Goal: Task Accomplishment & Management: Complete application form

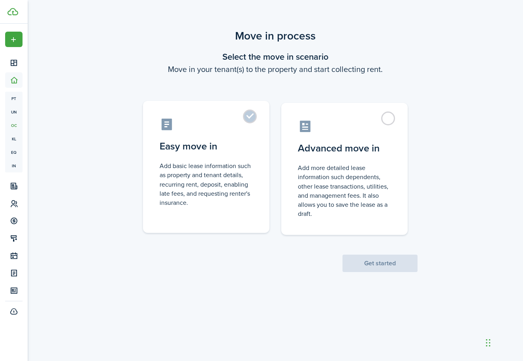
click at [257, 155] on label "Easy move in Add basic lease information such as property and tenant details, r…" at bounding box center [206, 167] width 126 height 132
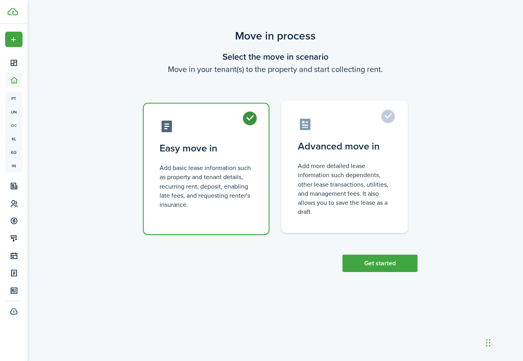
click at [300, 163] on control-radio-card-description "Add more detailed lease information such dependents, other lease transactions, …" at bounding box center [344, 188] width 93 height 55
radio input "false"
radio input "true"
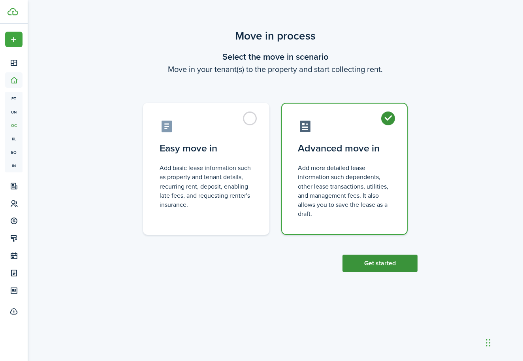
click at [384, 263] on button "Get started" at bounding box center [379, 262] width 75 height 17
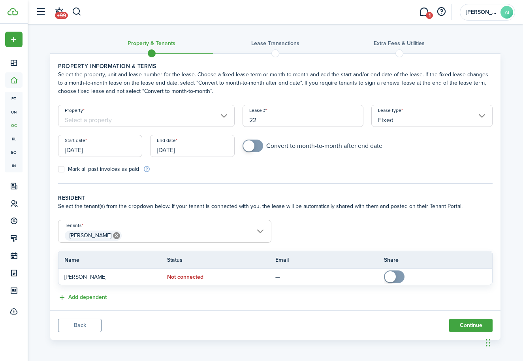
click at [224, 112] on input "Property" at bounding box center [146, 116] width 177 height 22
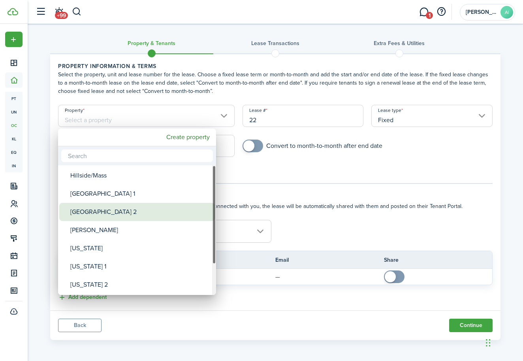
click at [157, 207] on div "[GEOGRAPHIC_DATA] 2" at bounding box center [140, 212] width 140 height 18
type input "[GEOGRAPHIC_DATA] 2"
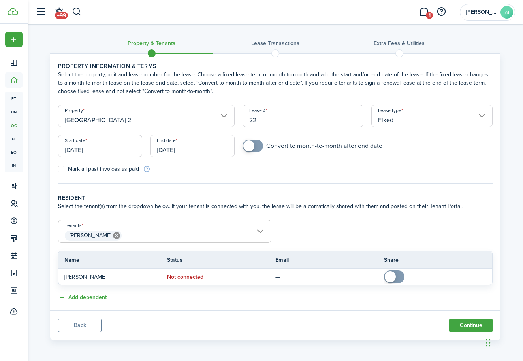
click at [77, 147] on input "[DATE]" at bounding box center [100, 146] width 84 height 22
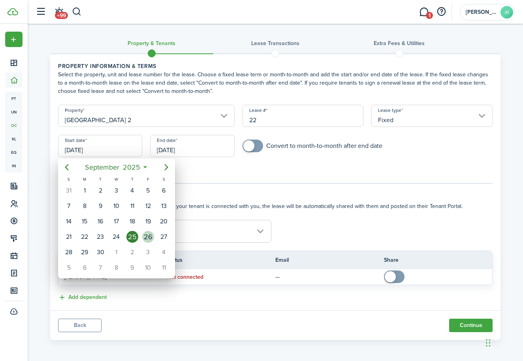
click at [145, 235] on div "26" at bounding box center [148, 237] width 12 height 12
type input "[DATE]"
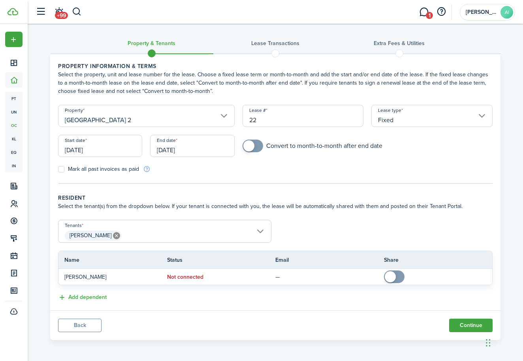
click at [184, 152] on input "[DATE]" at bounding box center [192, 146] width 84 height 22
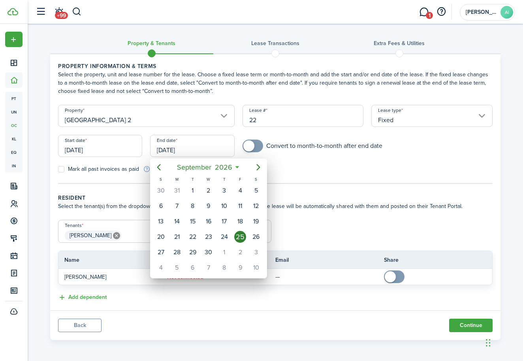
click at [251, 146] on div at bounding box center [261, 180] width 649 height 487
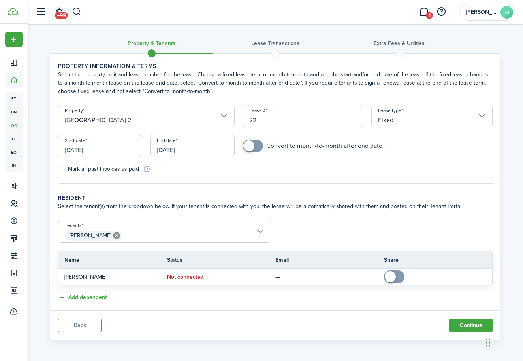
checkbox input "true"
click at [257, 147] on span at bounding box center [253, 145] width 8 height 13
click at [206, 151] on input "[DATE]" at bounding box center [192, 146] width 84 height 22
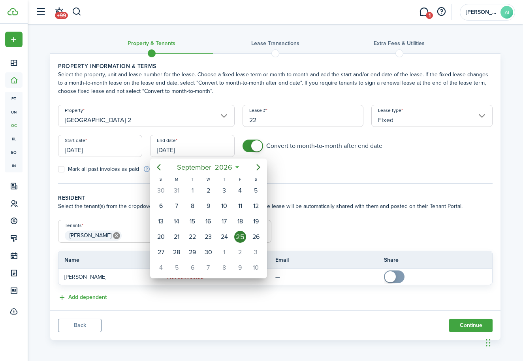
click at [311, 188] on div at bounding box center [261, 180] width 649 height 487
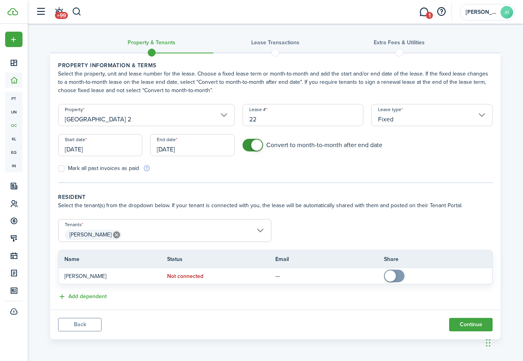
scroll to position [1, 0]
click at [207, 235] on span "[PERSON_NAME]" at bounding box center [164, 234] width 212 height 13
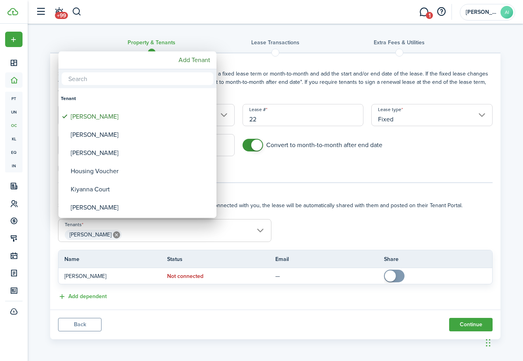
click at [207, 235] on div at bounding box center [261, 180] width 649 height 487
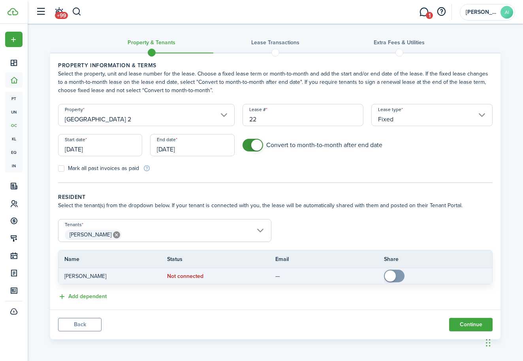
checkbox input "true"
click at [391, 274] on span at bounding box center [390, 275] width 11 height 11
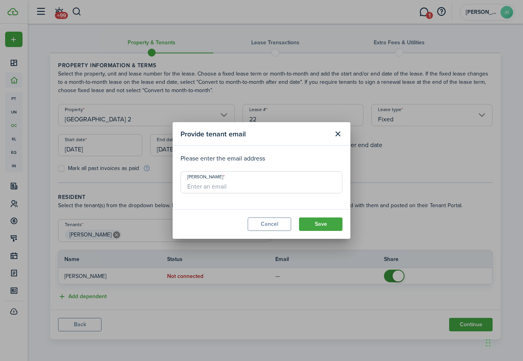
click at [295, 189] on input "[PERSON_NAME]" at bounding box center [261, 182] width 162 height 22
type input "[EMAIL_ADDRESS][DOMAIN_NAME]"
click at [336, 224] on button "Save" at bounding box center [320, 223] width 43 height 13
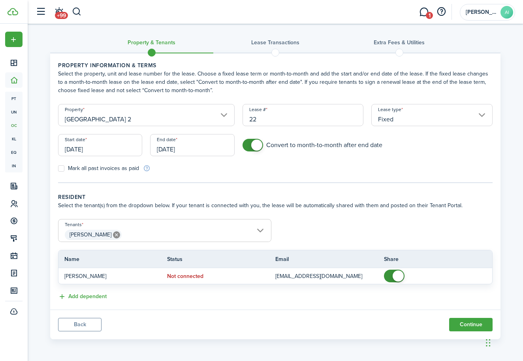
click at [240, 237] on span "[PERSON_NAME]" at bounding box center [164, 234] width 212 height 13
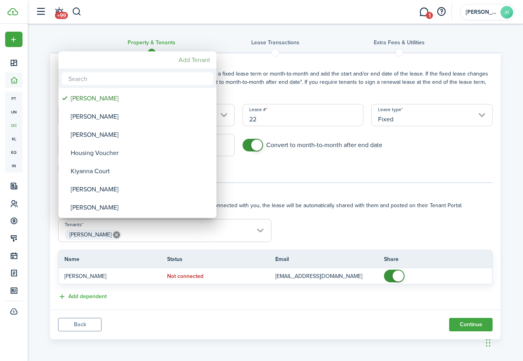
click at [195, 60] on mbsc-button "Add Tenant" at bounding box center [194, 60] width 38 height 14
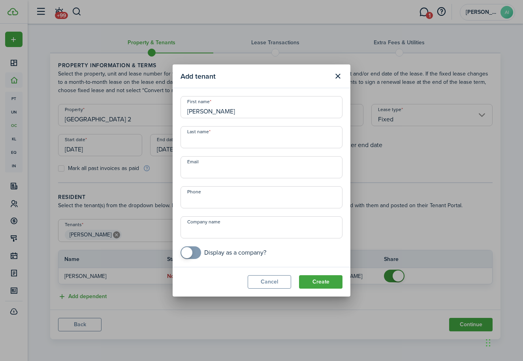
type input "[PERSON_NAME]"
click at [220, 152] on div "First name [PERSON_NAME] Last name Email Phone Company name Display as a compan…" at bounding box center [262, 177] width 170 height 163
click at [219, 144] on input "Last name" at bounding box center [261, 137] width 162 height 22
type input "Rose"
click at [331, 284] on button "Create" at bounding box center [320, 281] width 43 height 13
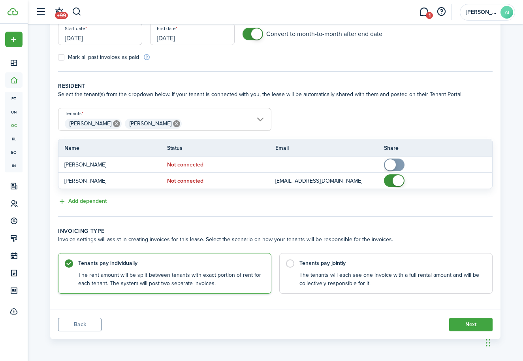
scroll to position [111, 0]
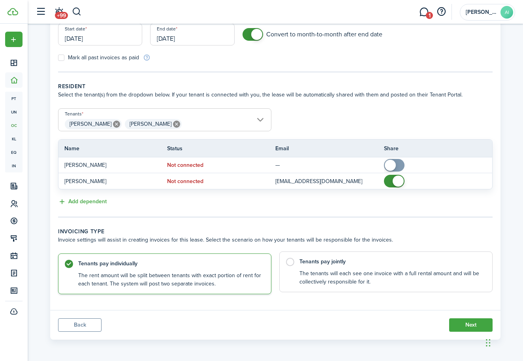
click at [359, 265] on control-radio-card-title "Tenants pay jointly" at bounding box center [391, 261] width 185 height 8
radio input "false"
radio input "true"
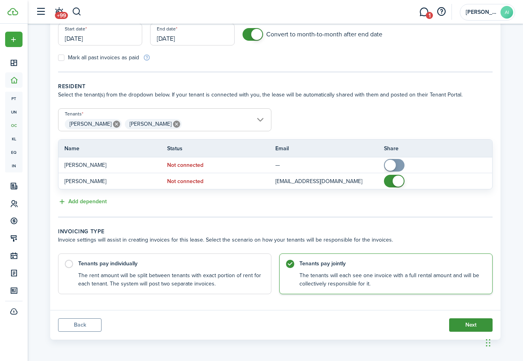
click at [472, 328] on button "Next" at bounding box center [470, 324] width 43 height 13
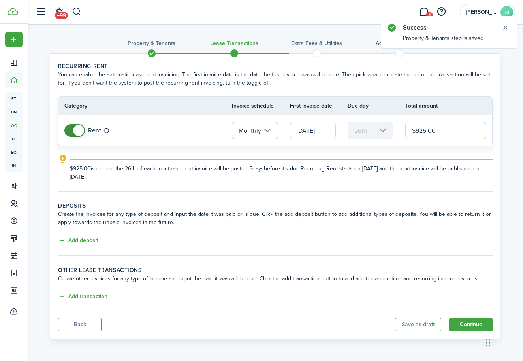
click at [433, 136] on input "$925.00" at bounding box center [445, 130] width 81 height 17
click at [323, 132] on input "[DATE]" at bounding box center [313, 130] width 46 height 17
type input "$1,000.00"
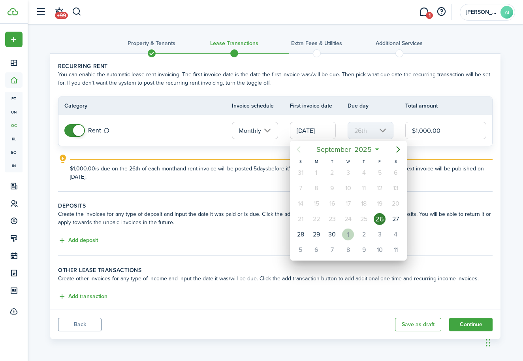
click at [347, 233] on div "1" at bounding box center [348, 234] width 12 height 12
type input "[DATE]"
type input "1st"
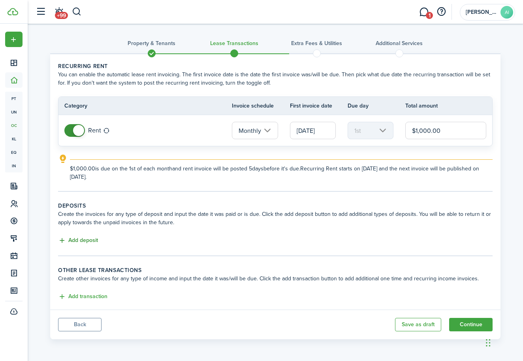
click at [97, 239] on button "Add deposit" at bounding box center [78, 240] width 40 height 9
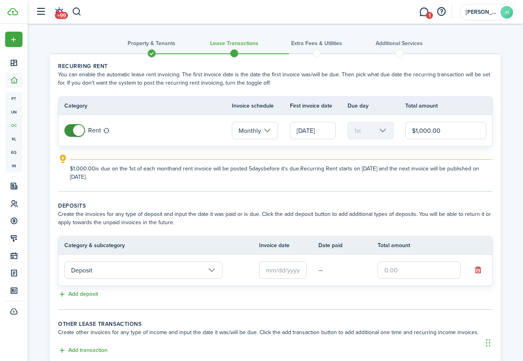
click at [280, 274] on input "text" at bounding box center [282, 269] width 47 height 17
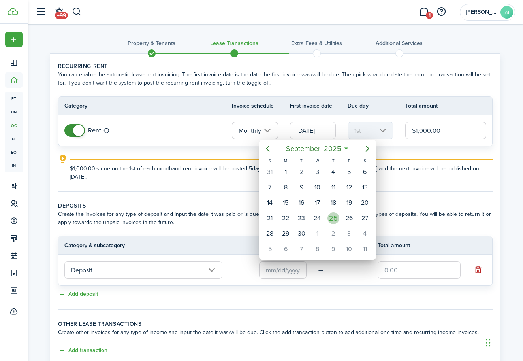
click at [329, 222] on div "25" at bounding box center [333, 218] width 12 height 12
type input "[DATE]"
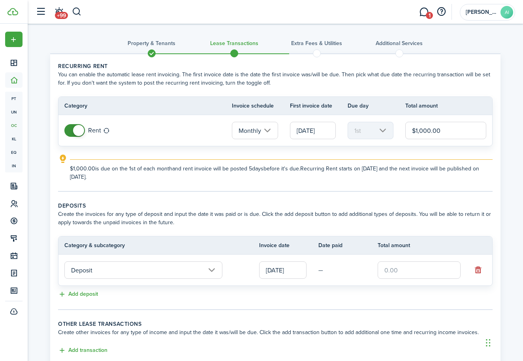
click at [393, 269] on input "text" at bounding box center [418, 269] width 83 height 17
type input "$1,000.00"
click at [349, 299] on tc-wizard-step "Deposits Create the invoices for any type of deposit and input the date it was …" at bounding box center [275, 255] width 434 height 108
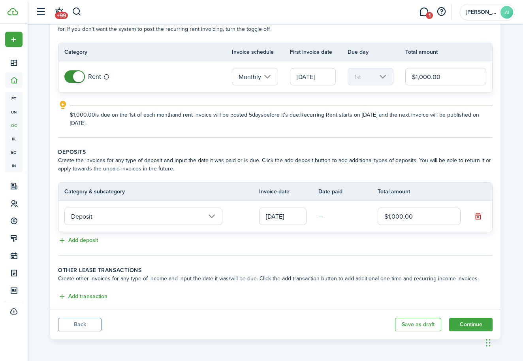
scroll to position [54, 0]
click at [468, 324] on button "Continue" at bounding box center [470, 323] width 43 height 13
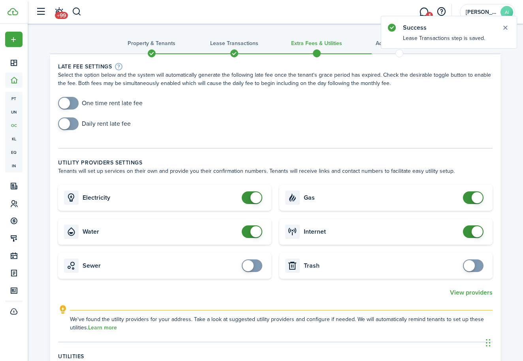
checkbox input "true"
click at [72, 126] on span at bounding box center [68, 123] width 8 height 13
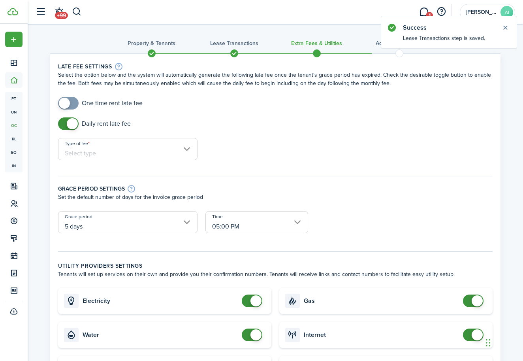
click at [100, 146] on input "Type of fee" at bounding box center [127, 149] width 139 height 22
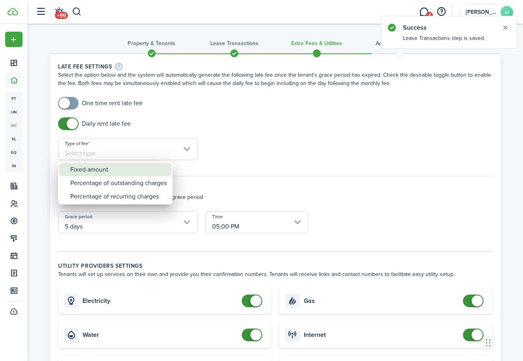
click at [98, 167] on div "Fixed amount" at bounding box center [118, 169] width 96 height 13
type input "Fixed amount"
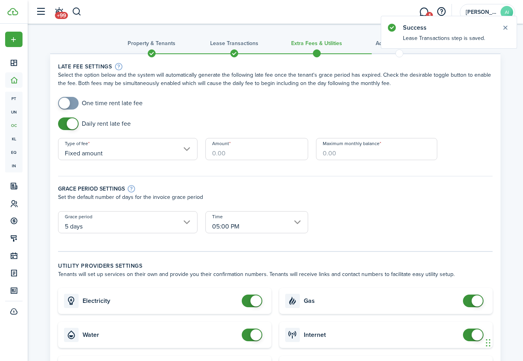
click at [235, 154] on input "Amount" at bounding box center [256, 149] width 103 height 22
type input "$10.00"
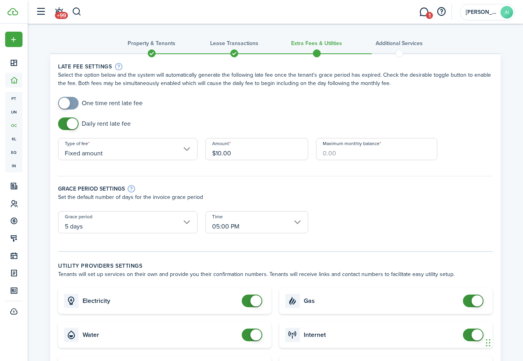
click at [343, 158] on input "Maximum monthly balance" at bounding box center [376, 149] width 121 height 22
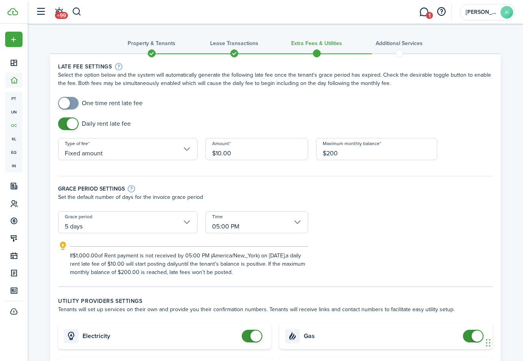
type input "$200.00"
click at [355, 193] on p "Set the default number of days for the invoice grace period" at bounding box center [275, 197] width 434 height 8
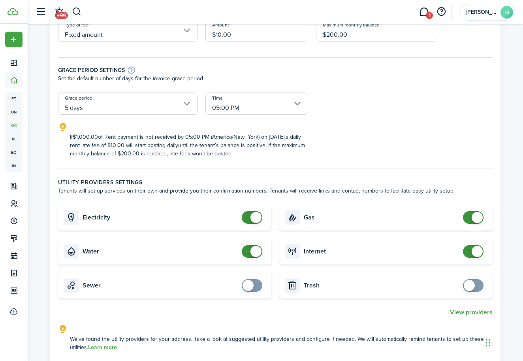
scroll to position [124, 0]
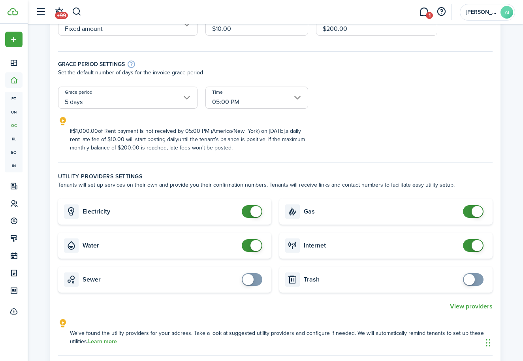
checkbox input "true"
click at [252, 280] on span at bounding box center [247, 279] width 11 height 11
checkbox input "true"
click at [475, 285] on span at bounding box center [473, 279] width 8 height 13
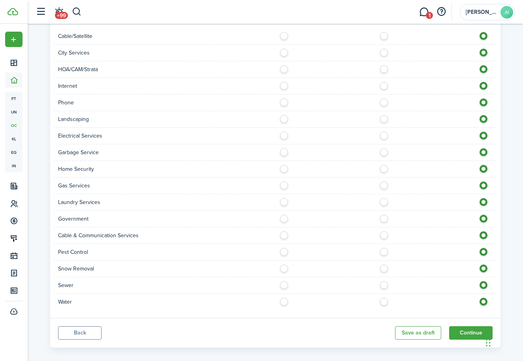
scroll to position [511, 0]
click at [384, 300] on label at bounding box center [386, 299] width 14 height 4
radio input "true"
click at [384, 284] on label at bounding box center [386, 282] width 14 height 4
radio input "true"
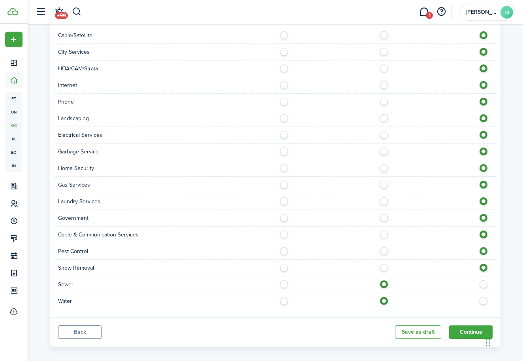
click at [383, 267] on label at bounding box center [386, 265] width 14 height 4
radio input "true"
click at [383, 251] on label at bounding box center [386, 249] width 14 height 4
radio input "true"
click at [384, 230] on label at bounding box center [386, 232] width 14 height 4
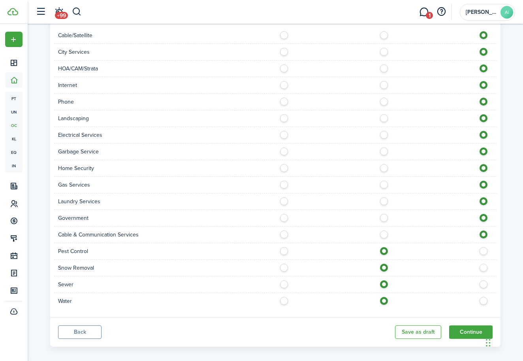
radio input "true"
click at [385, 214] on label at bounding box center [386, 216] width 14 height 4
radio input "true"
click at [385, 199] on label at bounding box center [386, 199] width 14 height 4
radio input "true"
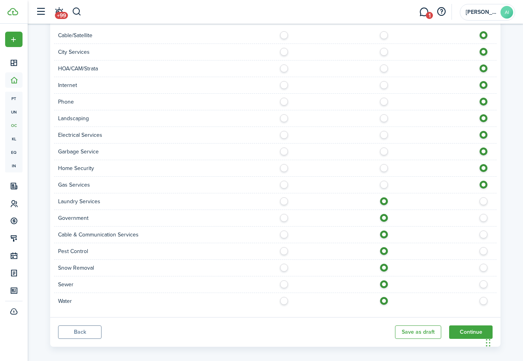
click at [385, 182] on label at bounding box center [386, 182] width 14 height 4
radio input "true"
click at [385, 160] on div "Home Security" at bounding box center [275, 168] width 442 height 17
click at [385, 150] on label at bounding box center [386, 149] width 14 height 4
radio input "true"
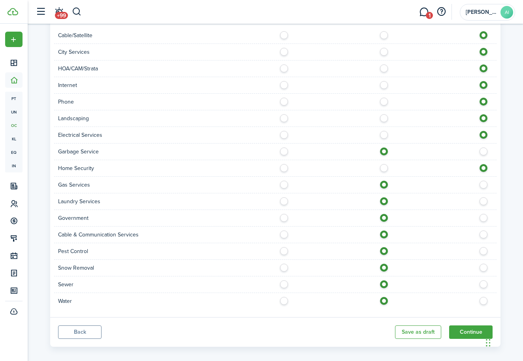
click at [384, 126] on div "Landscaping" at bounding box center [275, 118] width 442 height 17
click at [384, 118] on label at bounding box center [386, 116] width 14 height 4
radio input "true"
click at [384, 128] on div "Electrical Services" at bounding box center [275, 135] width 442 height 17
click at [384, 134] on label at bounding box center [386, 133] width 14 height 4
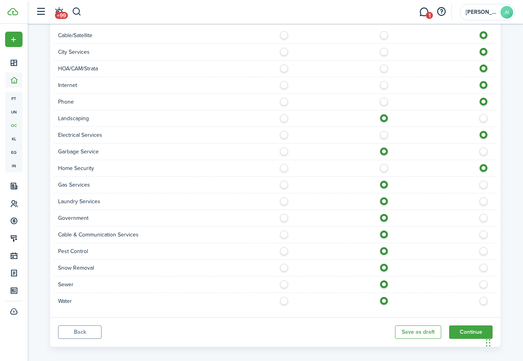
radio input "true"
click at [384, 163] on div "Home Security" at bounding box center [275, 168] width 442 height 17
click at [385, 167] on label at bounding box center [386, 166] width 14 height 4
radio input "true"
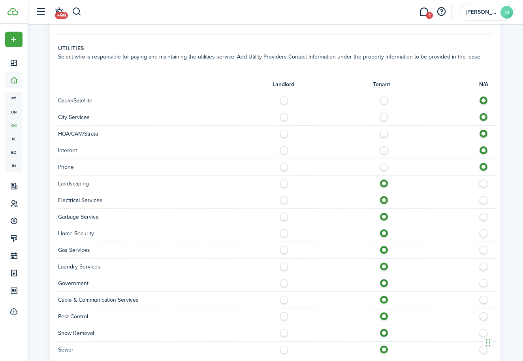
scroll to position [446, 0]
click at [385, 167] on label at bounding box center [386, 165] width 14 height 4
radio input "true"
click at [385, 156] on div "Internet" at bounding box center [275, 150] width 442 height 17
click at [385, 155] on div "Internet" at bounding box center [275, 150] width 442 height 17
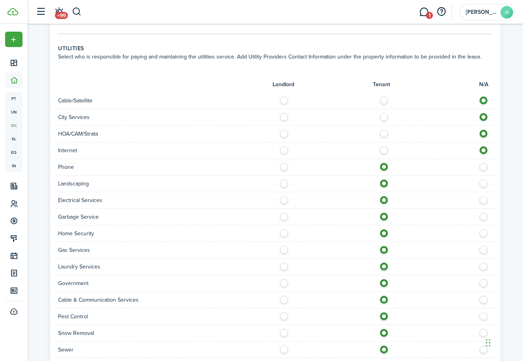
click at [385, 150] on label at bounding box center [386, 148] width 14 height 4
radio input "true"
click at [385, 132] on label at bounding box center [386, 132] width 14 height 4
radio input "true"
click at [386, 114] on label at bounding box center [386, 115] width 14 height 4
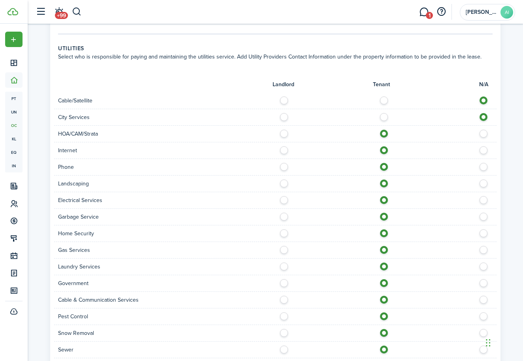
radio input "true"
click at [386, 100] on label at bounding box center [386, 98] width 14 height 4
radio input "true"
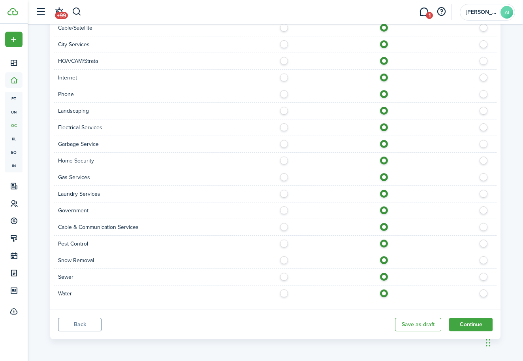
scroll to position [518, 0]
click at [467, 319] on button "Continue" at bounding box center [470, 323] width 43 height 13
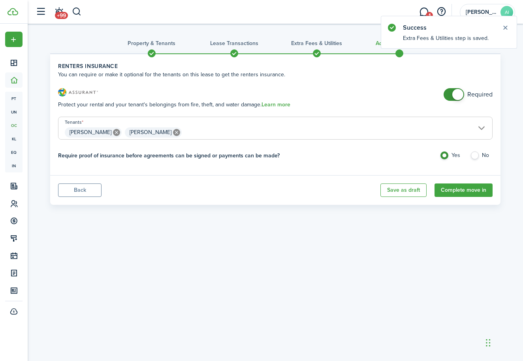
click at [471, 158] on label "No" at bounding box center [481, 157] width 23 height 12
radio input "false"
radio input "true"
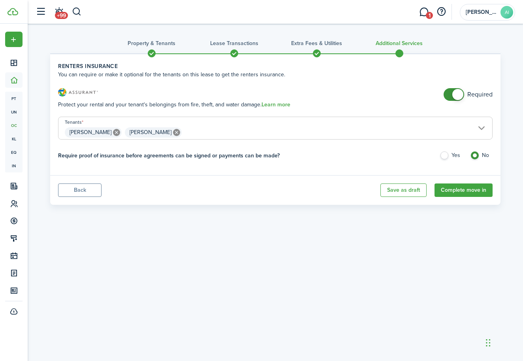
checkbox input "false"
click at [458, 97] on span at bounding box center [457, 94] width 11 height 11
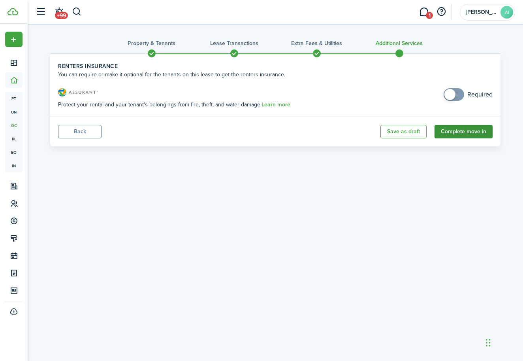
click at [442, 130] on button "Complete move in" at bounding box center [463, 131] width 58 height 13
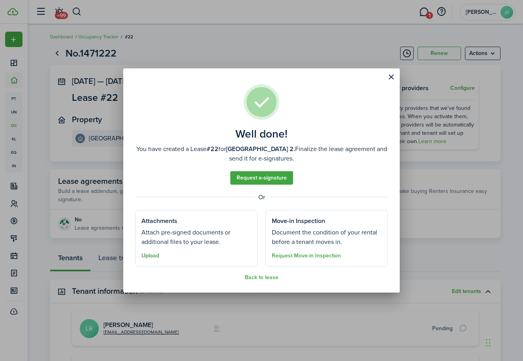
click at [148, 257] on button "Upload" at bounding box center [150, 255] width 18 height 6
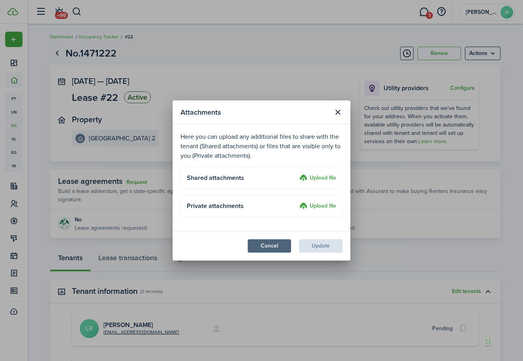
click at [258, 243] on button "Cancel" at bounding box center [269, 245] width 43 height 13
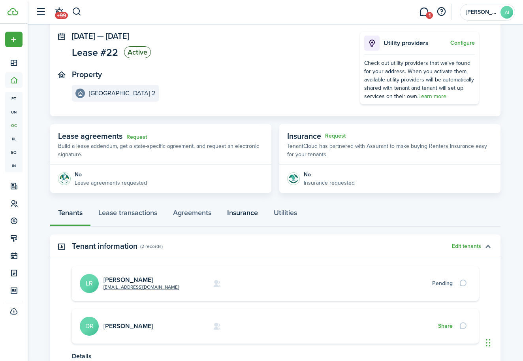
scroll to position [45, 0]
click at [140, 135] on link "Request" at bounding box center [136, 136] width 21 height 6
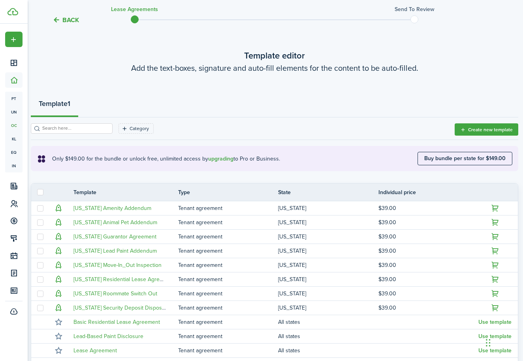
scroll to position [0, 1]
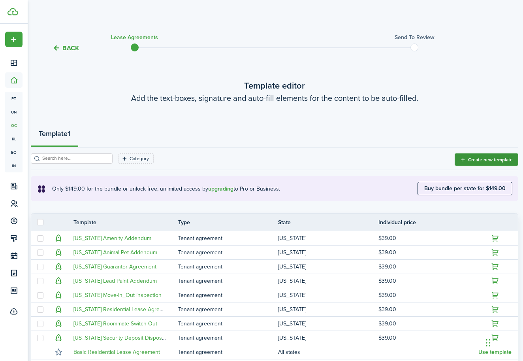
click at [471, 160] on button "Create new template" at bounding box center [486, 159] width 64 height 12
